Goal: Check status

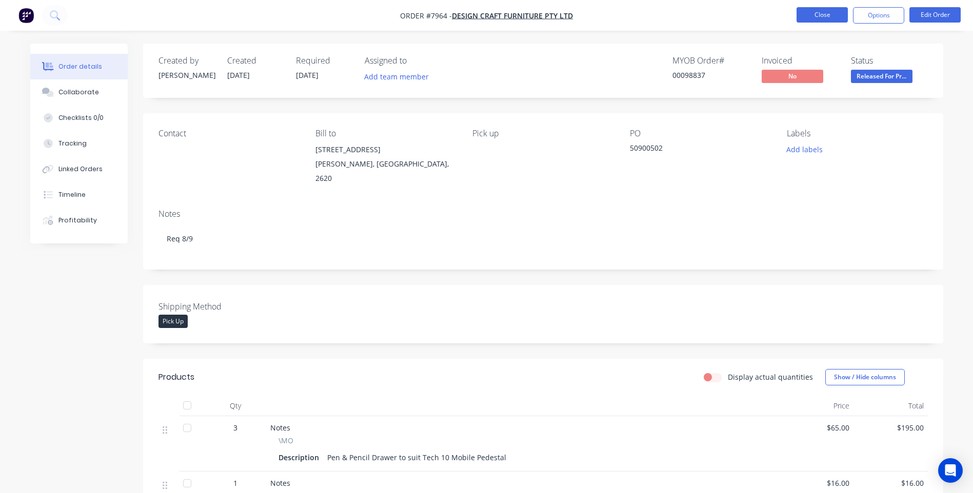
click at [824, 12] on button "Close" at bounding box center [821, 14] width 51 height 15
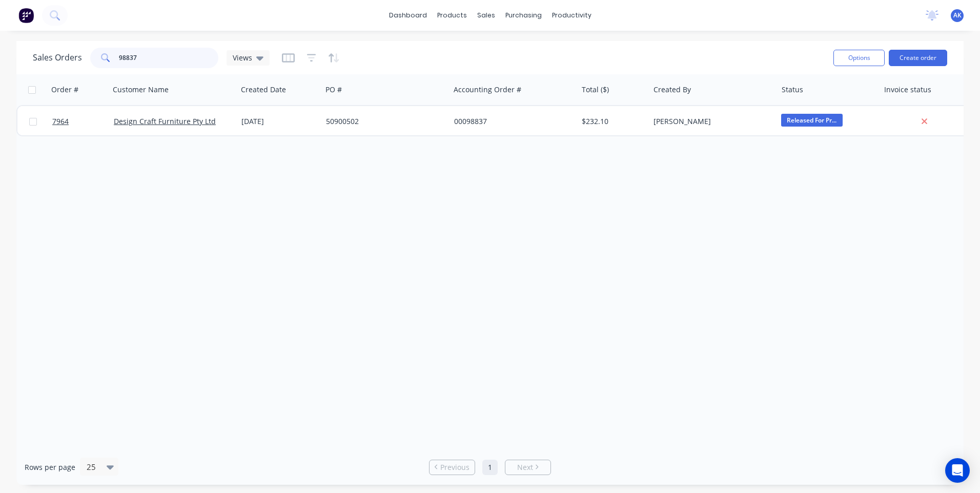
drag, startPoint x: 141, startPoint y: 60, endPoint x: 26, endPoint y: 79, distance: 116.8
click at [26, 79] on div "Sales Orders 98837 Views Options Create order Order # Customer Name Created Dat…" at bounding box center [489, 263] width 947 height 444
click at [144, 59] on input "98837" at bounding box center [169, 58] width 100 height 21
type input "98761"
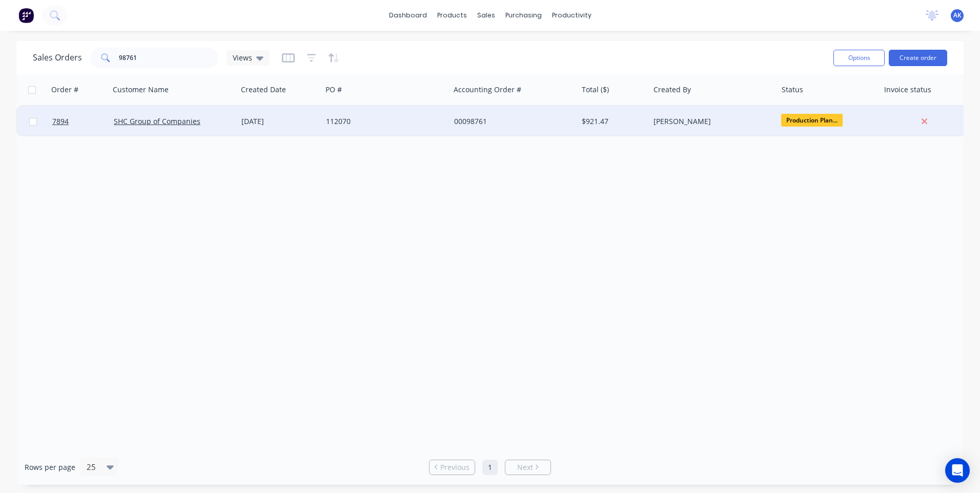
click at [281, 125] on div "[DATE]" at bounding box center [279, 121] width 76 height 10
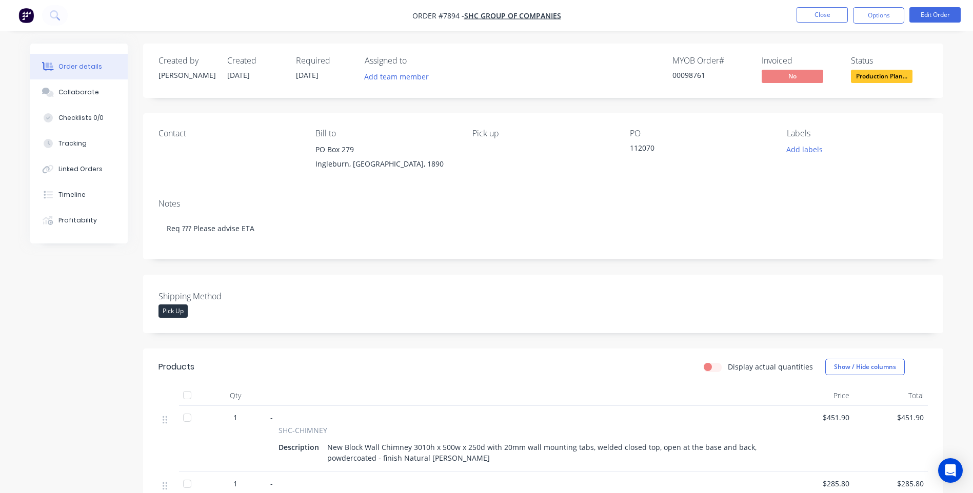
click at [863, 75] on span "Production Plan..." at bounding box center [882, 76] width 62 height 13
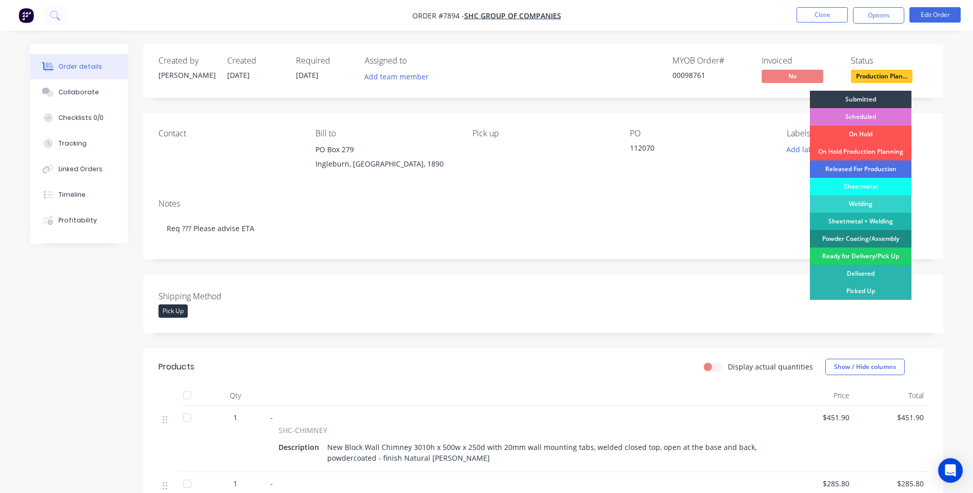
drag, startPoint x: 853, startPoint y: 170, endPoint x: 853, endPoint y: 152, distance: 17.9
click at [853, 170] on div "Released For Production" at bounding box center [861, 168] width 102 height 17
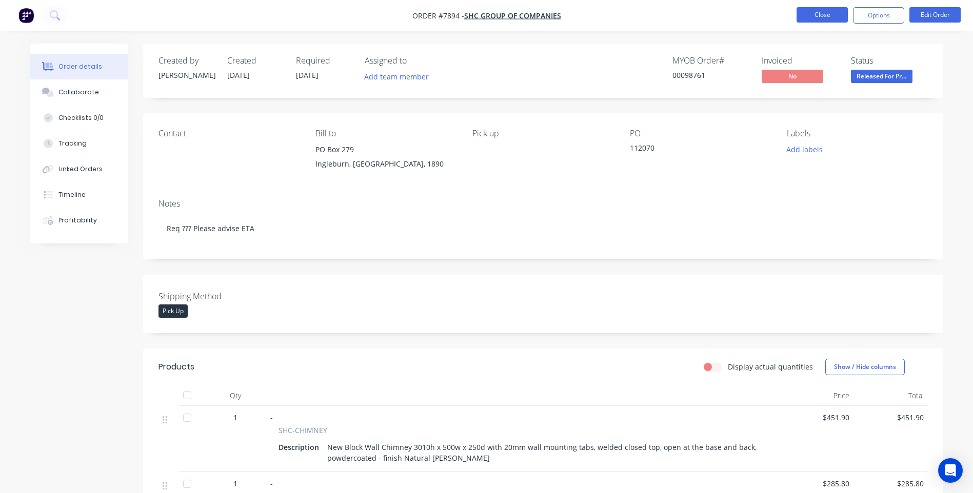
click at [821, 14] on button "Close" at bounding box center [821, 14] width 51 height 15
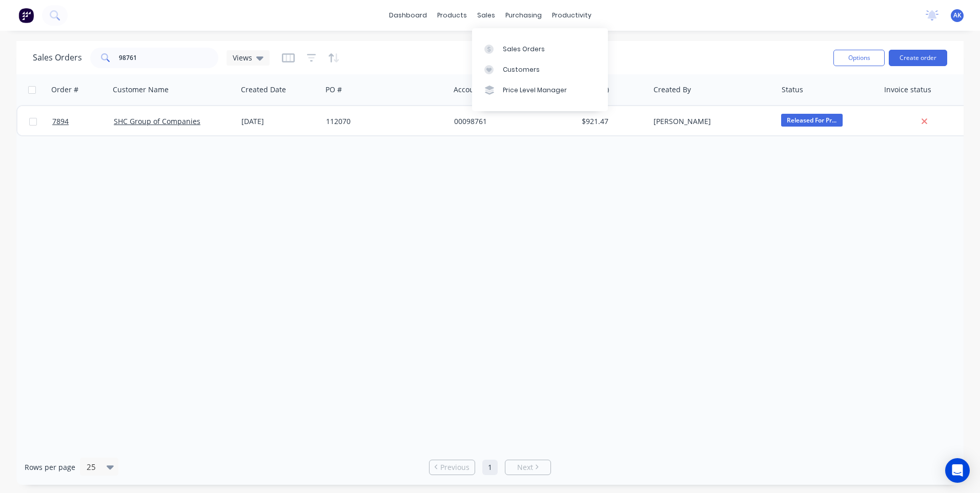
drag, startPoint x: 481, startPoint y: 12, endPoint x: 504, endPoint y: 30, distance: 28.5
click at [481, 12] on div "sales" at bounding box center [486, 15] width 28 height 15
click at [517, 46] on div "Sales Orders" at bounding box center [524, 49] width 42 height 9
